Goal: Task Accomplishment & Management: Use online tool/utility

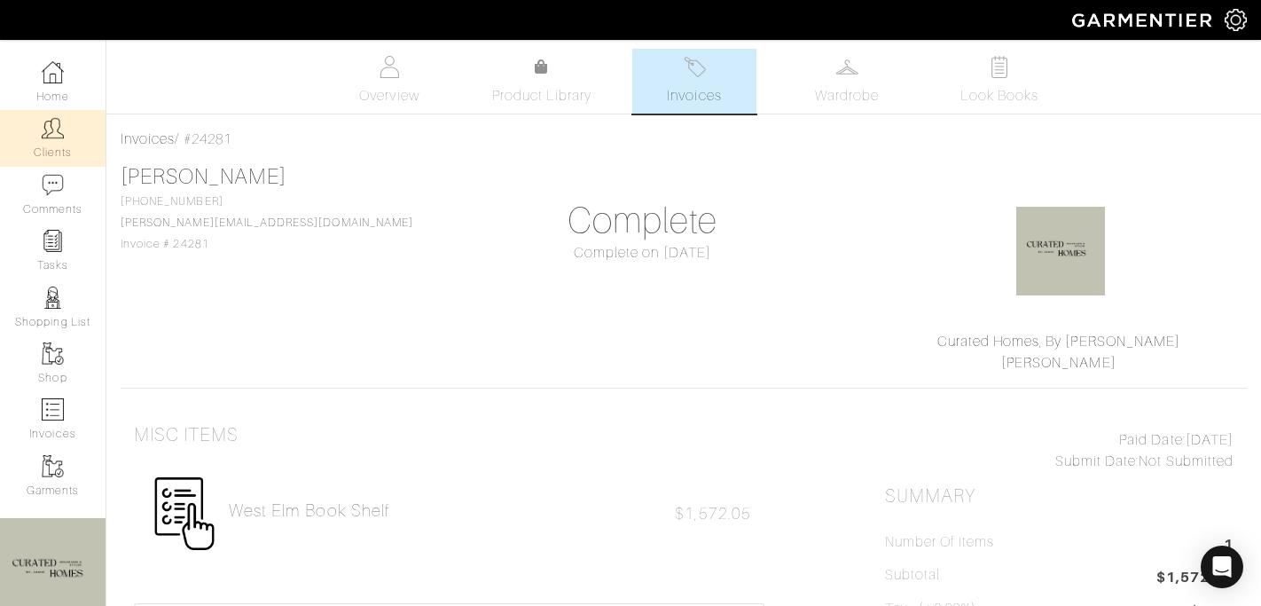
click at [50, 147] on link "Clients" at bounding box center [53, 138] width 106 height 56
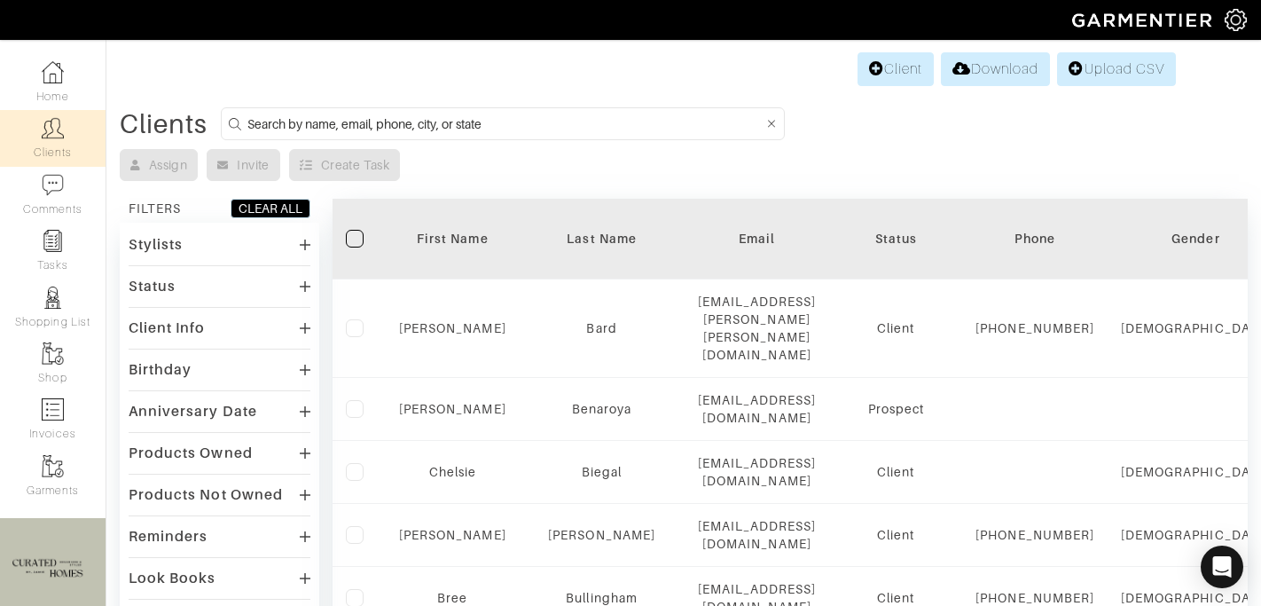
click at [365, 117] on input at bounding box center [505, 124] width 516 height 22
type input "[PERSON_NAME]"
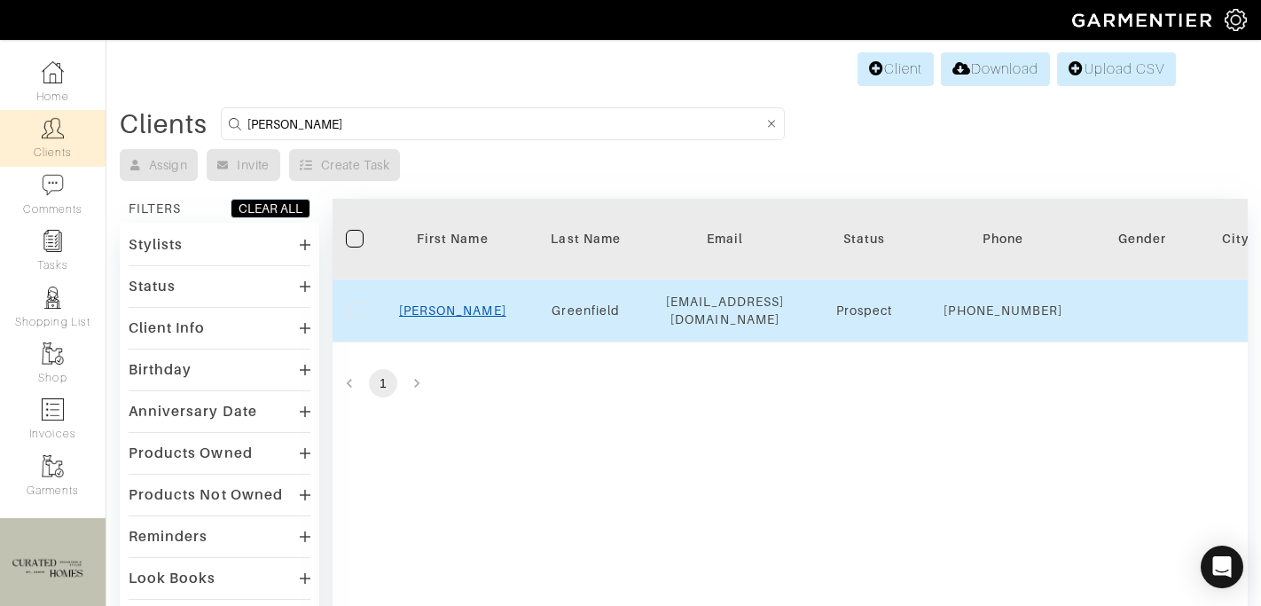
click at [447, 317] on link "Rachel" at bounding box center [452, 310] width 107 height 14
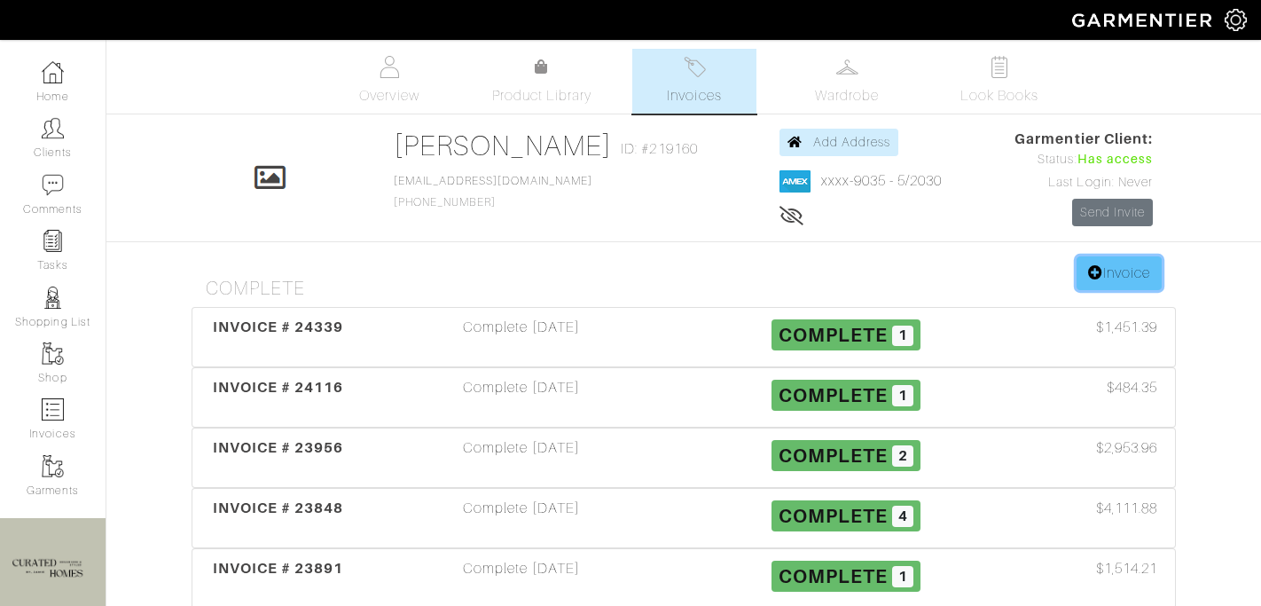
click at [1140, 273] on link "Invoice" at bounding box center [1118, 273] width 85 height 34
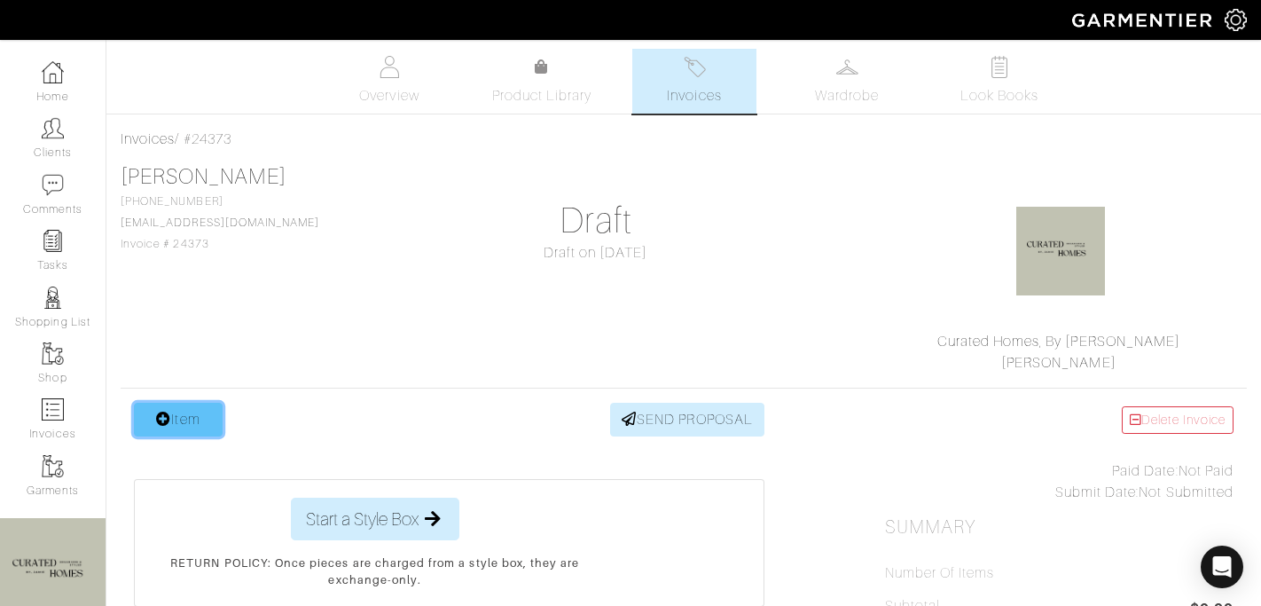
click at [199, 403] on link "Item" at bounding box center [178, 420] width 89 height 34
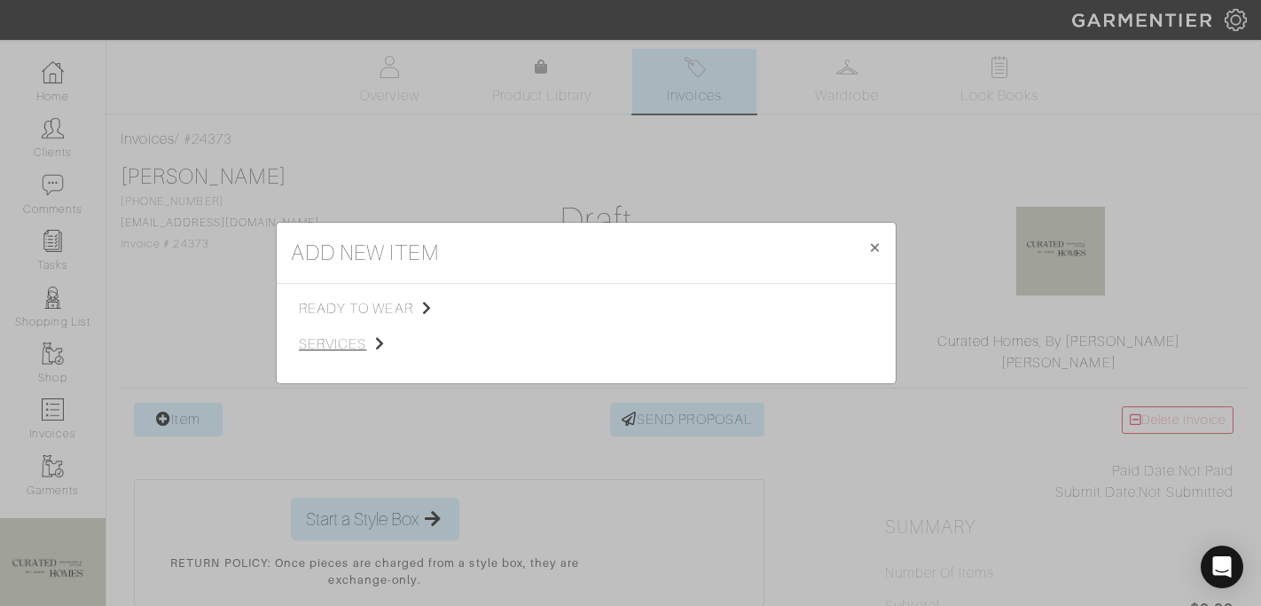
click at [361, 353] on span "services" at bounding box center [388, 343] width 178 height 21
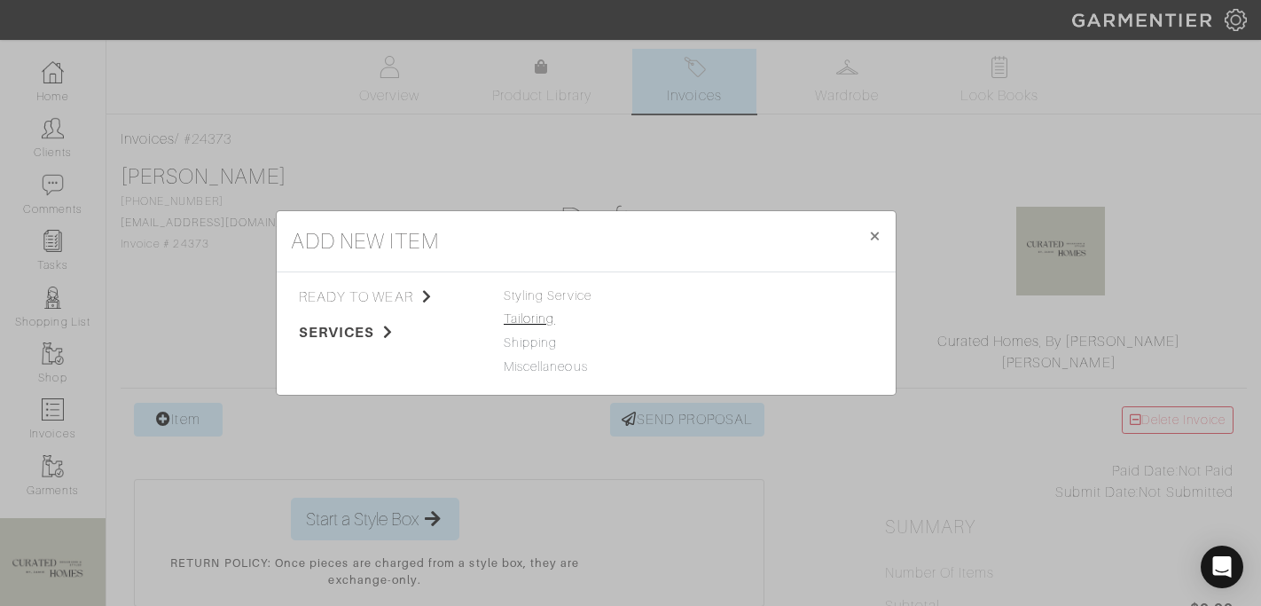
click at [528, 301] on span "Styling Service" at bounding box center [548, 295] width 88 height 14
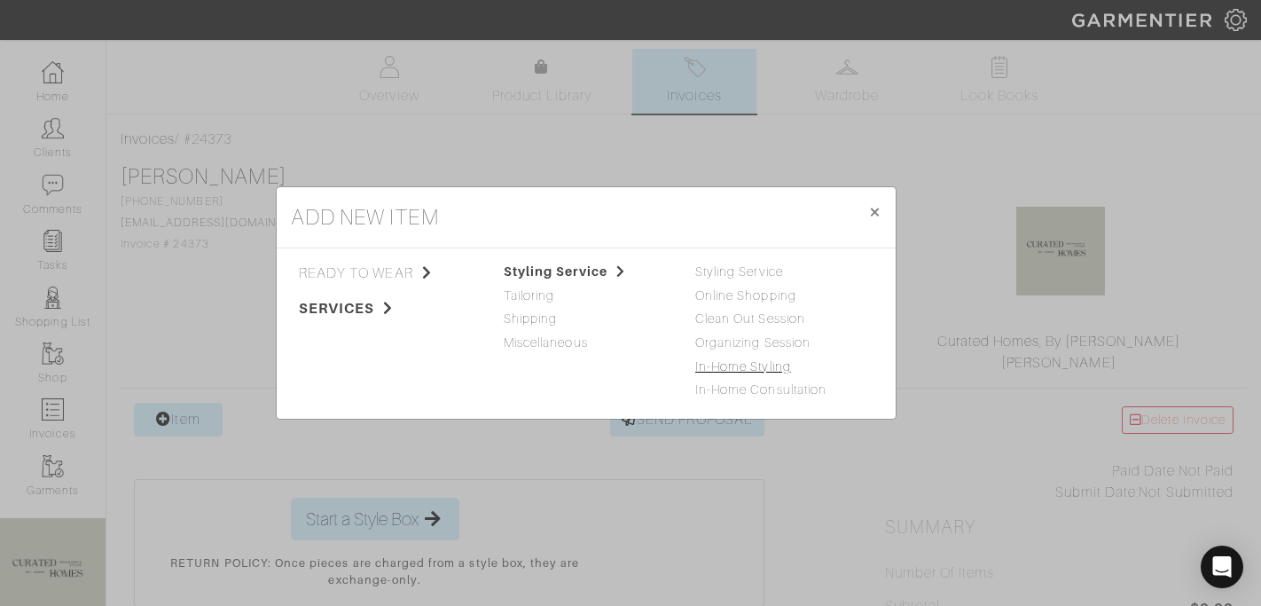
click at [720, 362] on link "In-Home Styling" at bounding box center [743, 366] width 96 height 14
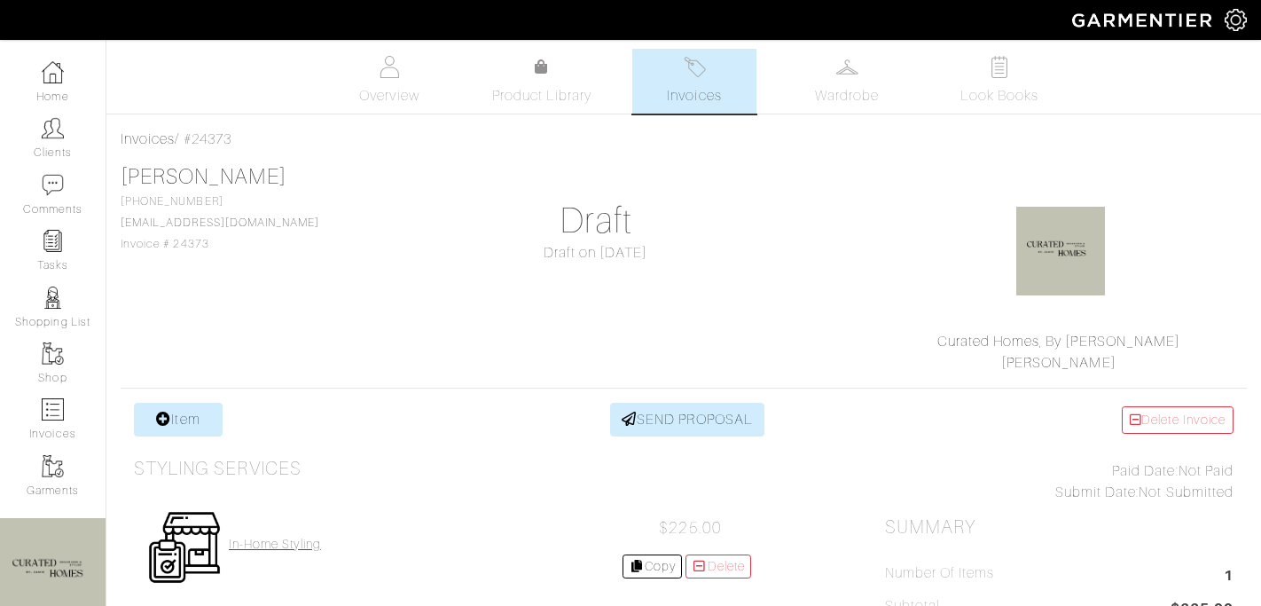
click at [246, 550] on h4 "In-Home Styling" at bounding box center [275, 543] width 92 height 15
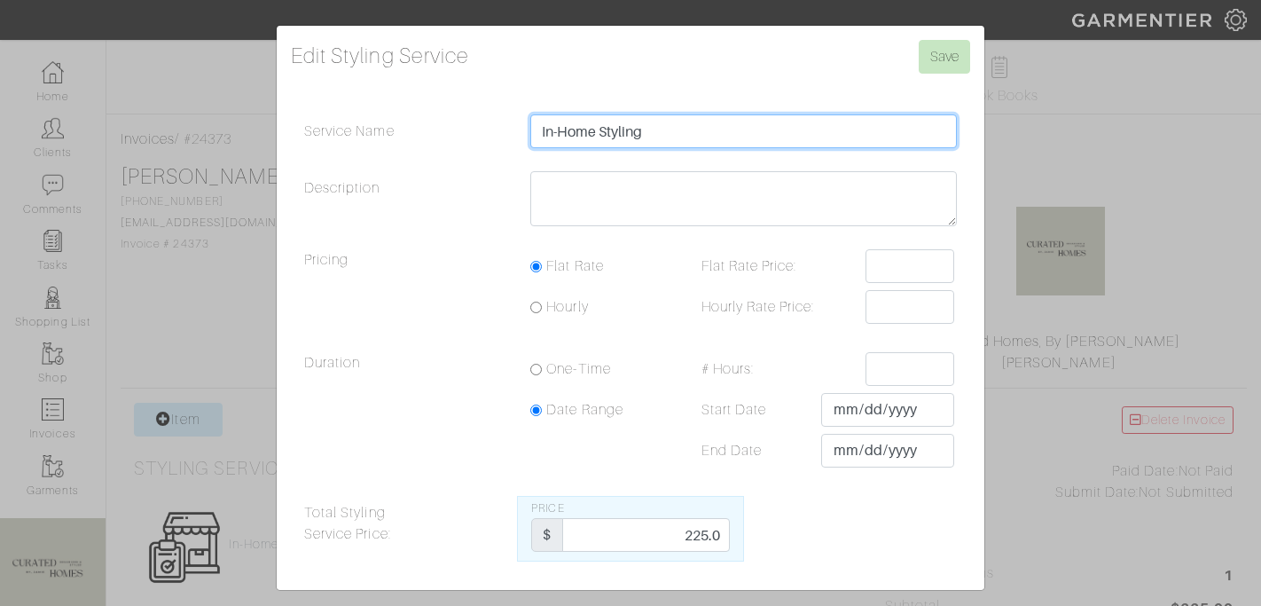
click at [536, 129] on input "In-Home Styling" at bounding box center [743, 131] width 426 height 34
type input "M In-Home Styling"
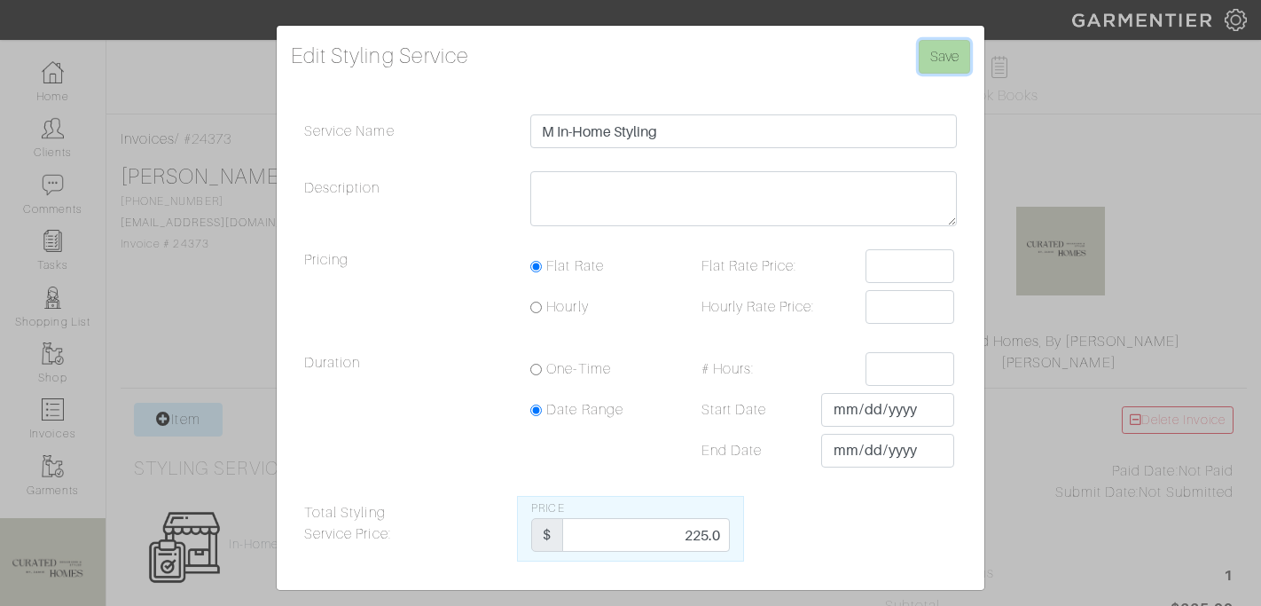
click at [926, 61] on input "Save" at bounding box center [944, 57] width 51 height 34
